Goal: Contribute content

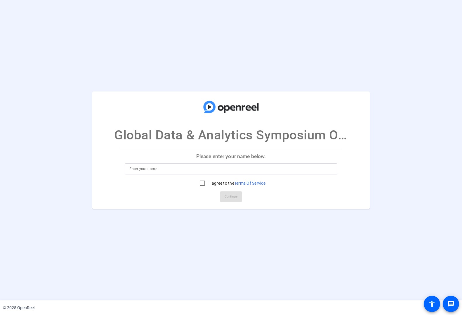
click at [219, 157] on p "Please enter your name below." at bounding box center [231, 156] width 222 height 14
click at [170, 166] on input at bounding box center [230, 168] width 203 height 7
type input "[PERSON_NAME]"
click at [201, 182] on input "I agree to the Terms Of Service" at bounding box center [202, 183] width 12 height 12
checkbox input "true"
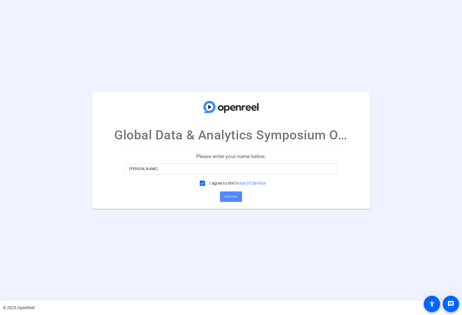
click at [232, 198] on span "Continue" at bounding box center [231, 196] width 13 height 9
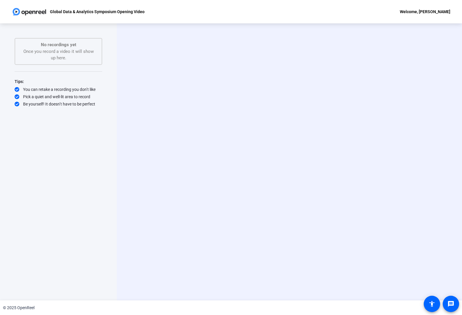
click at [456, 93] on div "Start Recording person Hide Overlay flip Flip Camera Camera" at bounding box center [289, 161] width 345 height 277
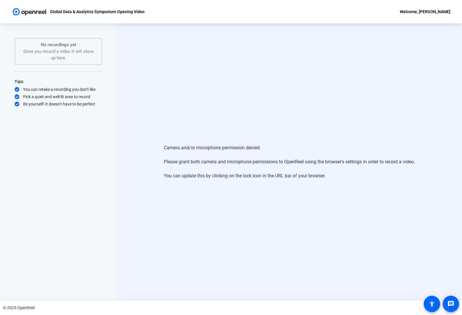
click at [440, 114] on div "Camera and/or microphone permission denied. Please grant both camera and microp…" at bounding box center [289, 161] width 345 height 277
click at [452, 50] on div "Camera and/or microphone permission denied. Please grant both camera and microp…" at bounding box center [289, 161] width 345 height 277
